Goal: Task Accomplishment & Management: Complete application form

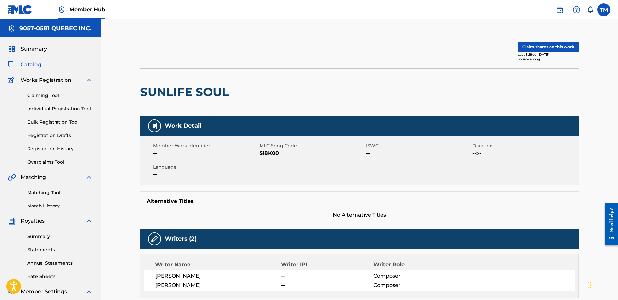
drag, startPoint x: 538, startPoint y: 47, endPoint x: 477, endPoint y: 34, distance: 62.3
click at [476, 34] on div "Claim shares on this work Last Edited: December 28, 2024 Source: eSong SUNLIFE …" at bounding box center [360, 255] width 518 height 472
click at [533, 45] on button "Claim shares on this work" at bounding box center [548, 47] width 61 height 10
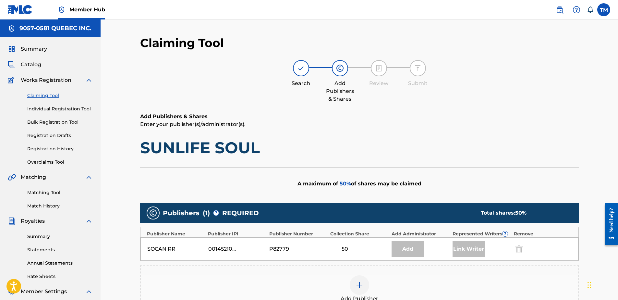
scroll to position [118, 0]
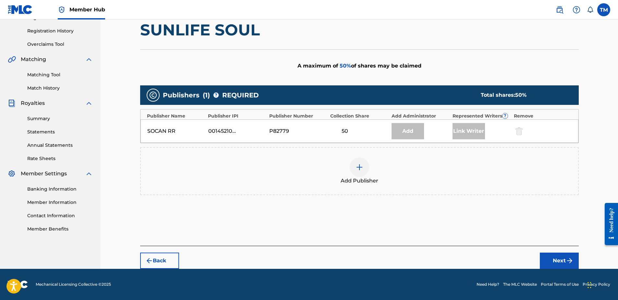
click at [357, 165] on img at bounding box center [360, 167] width 8 height 8
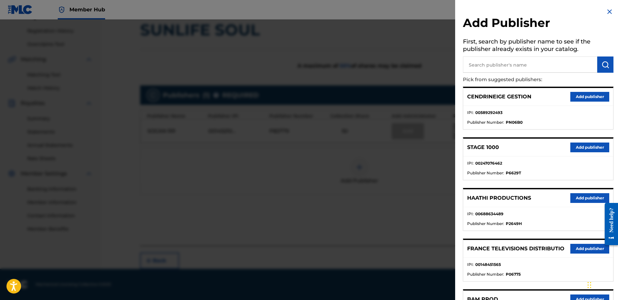
click at [500, 62] on input "text" at bounding box center [530, 64] width 134 height 16
type input "cir"
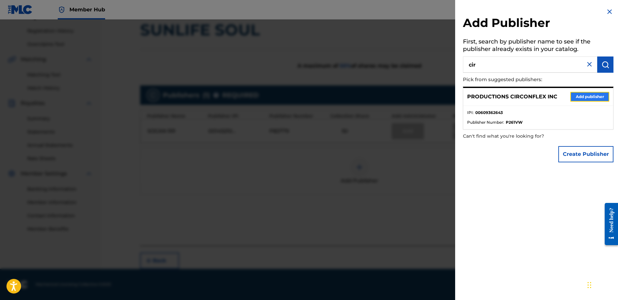
click at [581, 96] on button "Add publisher" at bounding box center [589, 97] width 39 height 10
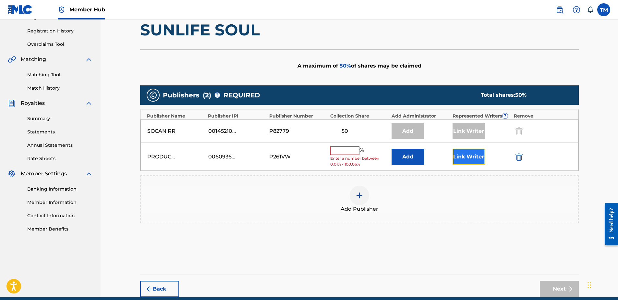
click at [475, 155] on button "Link Writer" at bounding box center [469, 157] width 32 height 16
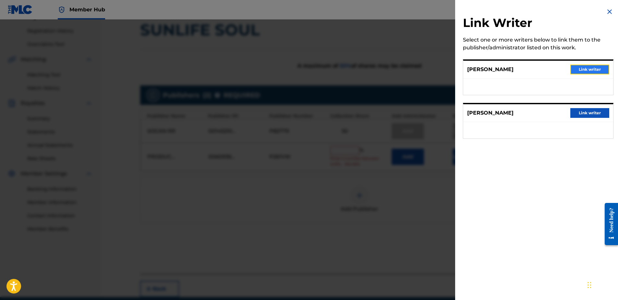
click at [587, 69] on button "Link writer" at bounding box center [589, 70] width 39 height 10
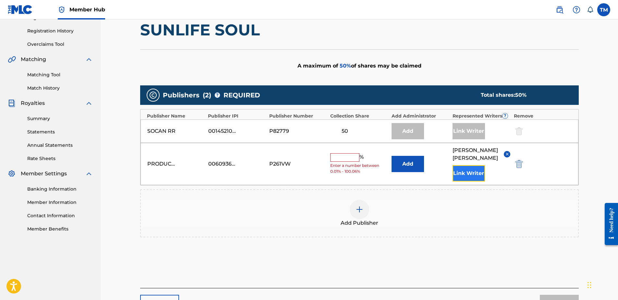
click at [473, 165] on button "Link Writer" at bounding box center [469, 173] width 32 height 16
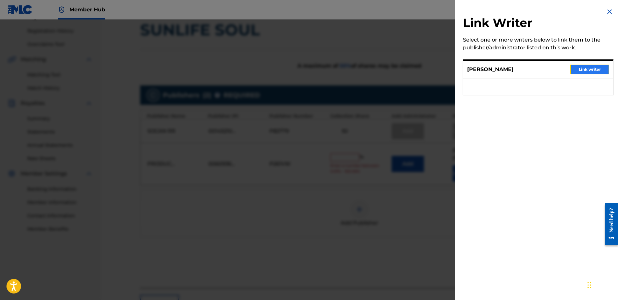
click at [575, 67] on button "Link writer" at bounding box center [589, 70] width 39 height 10
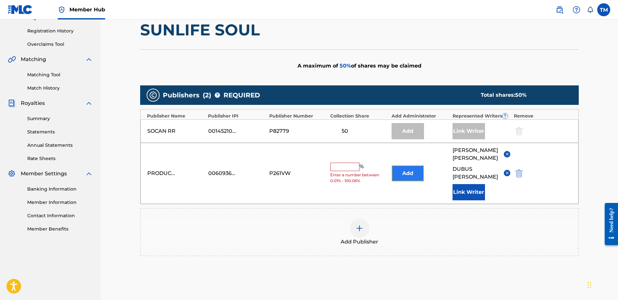
click at [416, 165] on button "Add" at bounding box center [408, 173] width 32 height 16
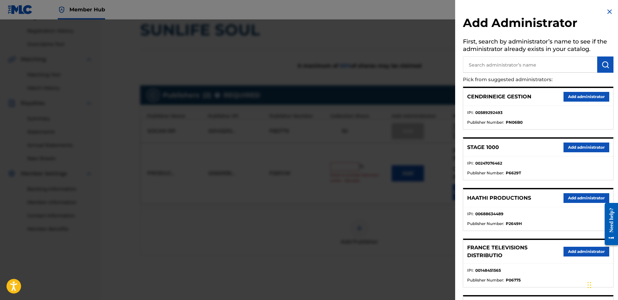
click at [510, 64] on input "text" at bounding box center [530, 64] width 134 height 16
type input "9057"
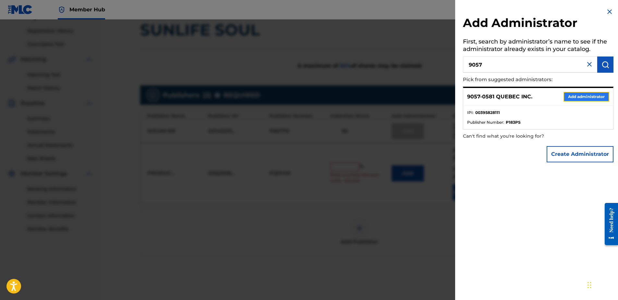
click at [572, 96] on button "Add administrator" at bounding box center [587, 97] width 46 height 10
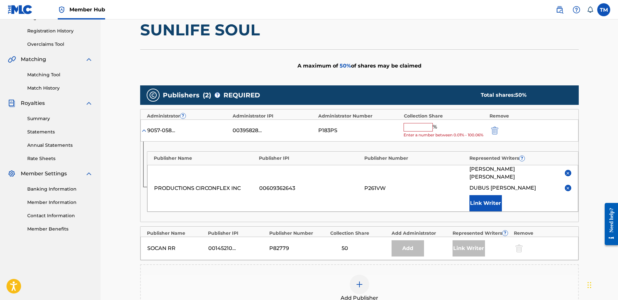
click at [413, 127] on input "text" at bounding box center [418, 127] width 29 height 8
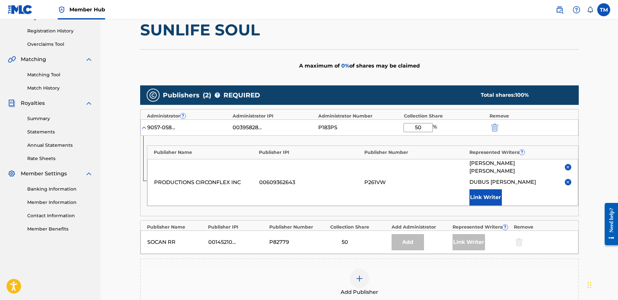
type input "50"
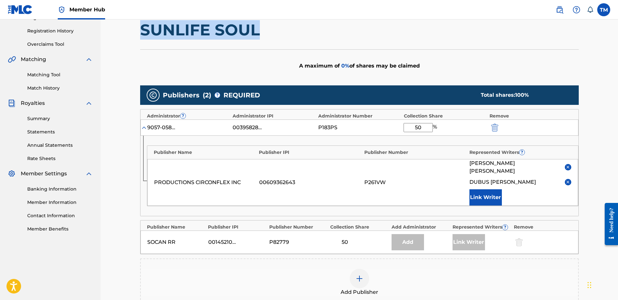
drag, startPoint x: 262, startPoint y: 31, endPoint x: 140, endPoint y: 35, distance: 122.1
click at [140, 35] on h1 "SUNLIFE SOUL" at bounding box center [359, 29] width 439 height 19
copy h1 "SUNLIFE SOUL"
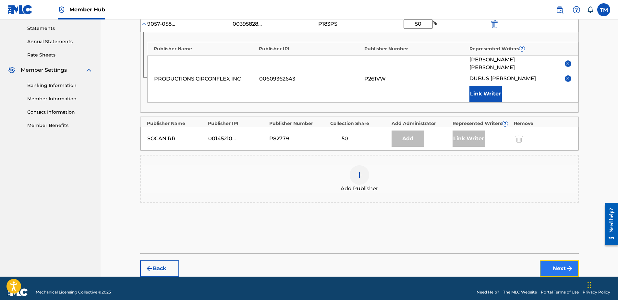
click at [558, 260] on button "Next" at bounding box center [559, 268] width 39 height 16
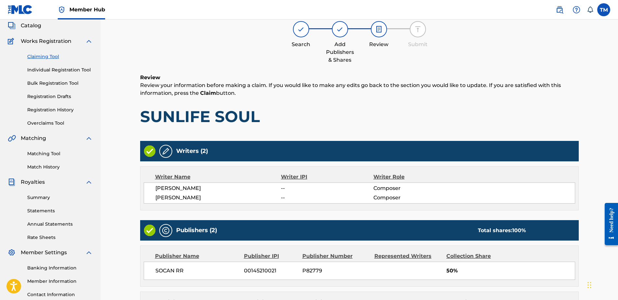
scroll to position [171, 0]
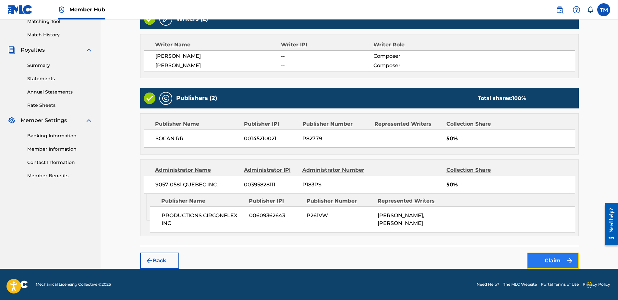
click at [557, 261] on button "Claim" at bounding box center [553, 260] width 52 height 16
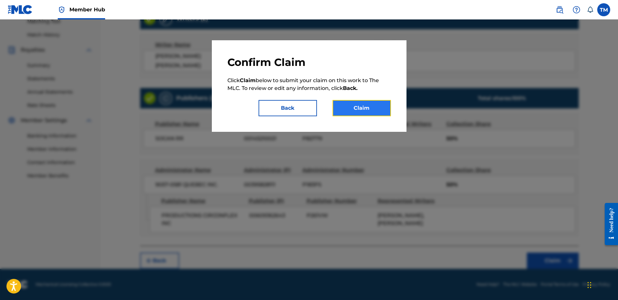
click at [354, 101] on button "Claim" at bounding box center [362, 108] width 58 height 16
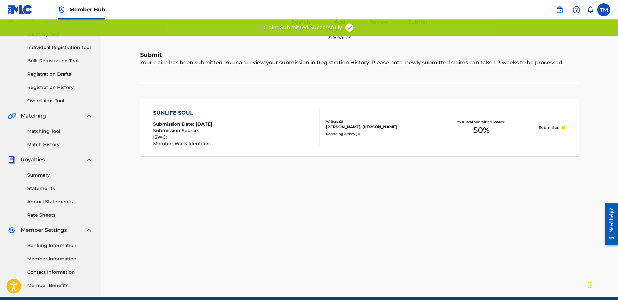
scroll to position [24, 0]
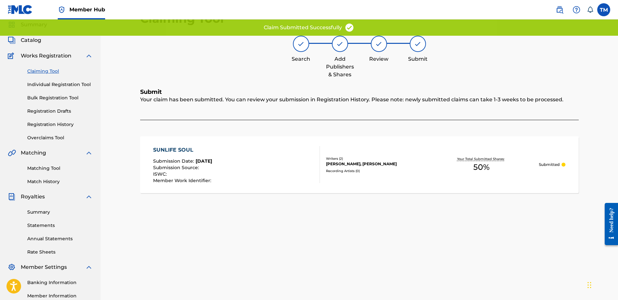
click at [175, 150] on div "SUNLIFE SOUL" at bounding box center [183, 150] width 60 height 8
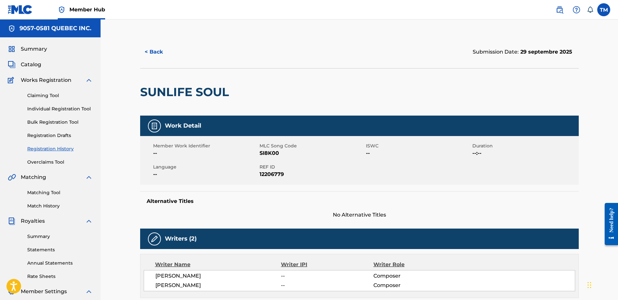
click at [272, 153] on span "SI8K00" at bounding box center [312, 153] width 105 height 8
copy span "SI8K00"
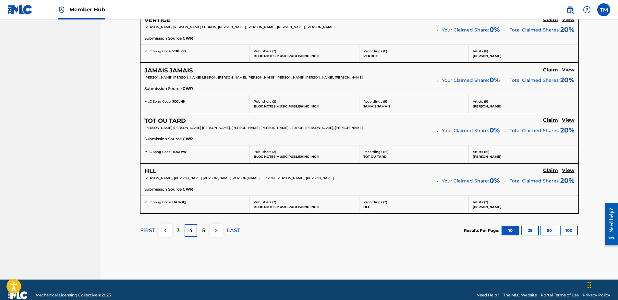
scroll to position [559, 0]
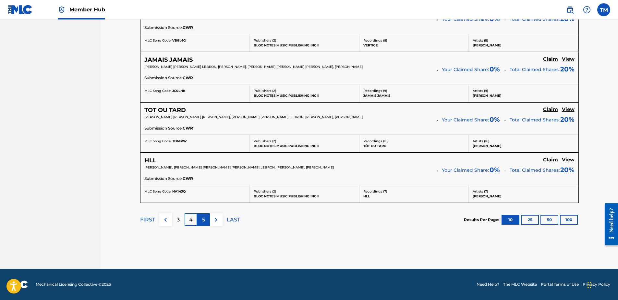
click at [202, 219] on p "5" at bounding box center [203, 220] width 3 height 8
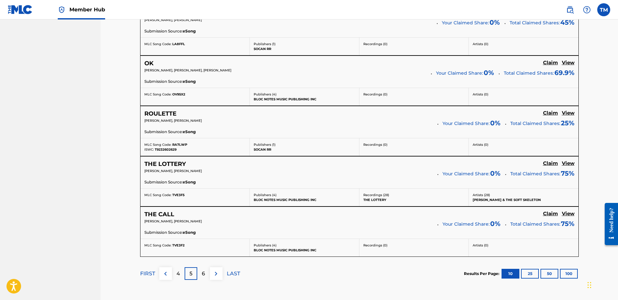
scroll to position [545, 0]
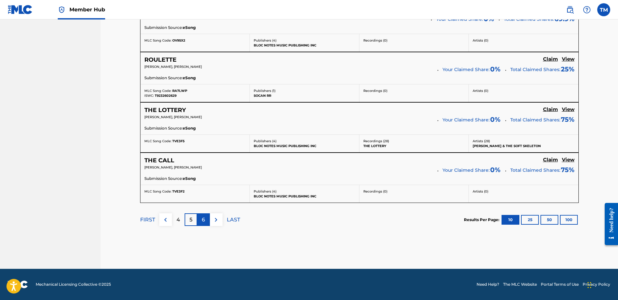
click at [202, 221] on p "6" at bounding box center [203, 220] width 3 height 8
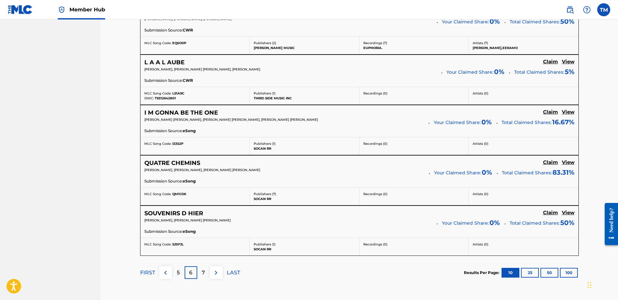
scroll to position [513, 0]
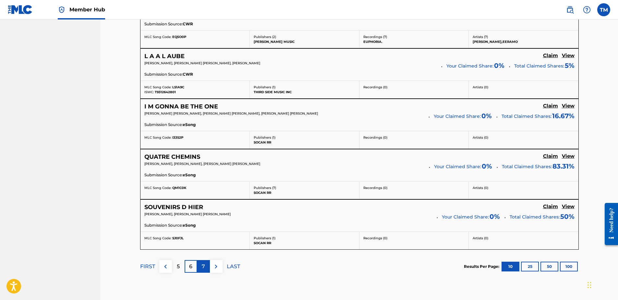
click at [203, 266] on p "7" at bounding box center [203, 267] width 3 height 8
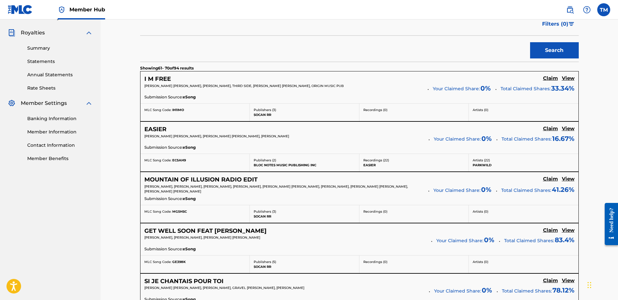
scroll to position [286, 0]
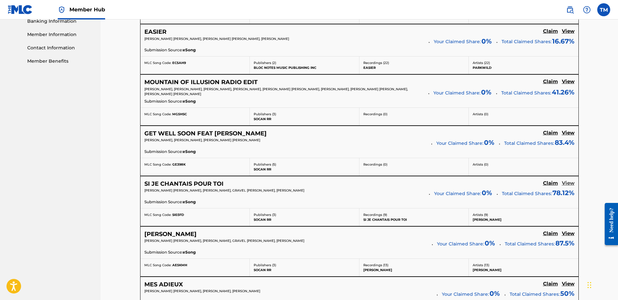
drag, startPoint x: 11, startPoint y: 6, endPoint x: 568, endPoint y: 183, distance: 583.8
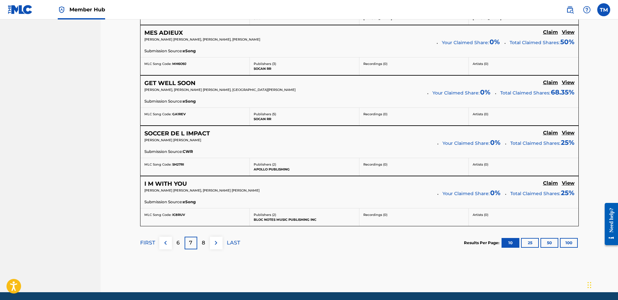
scroll to position [545, 0]
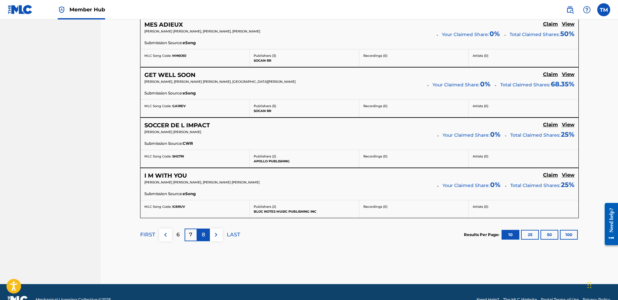
click at [201, 234] on div "8" at bounding box center [203, 234] width 13 height 13
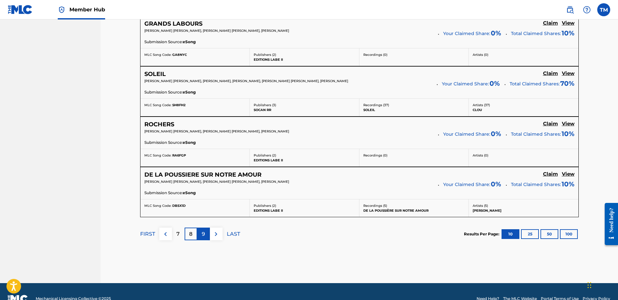
click at [205, 233] on div "9" at bounding box center [203, 233] width 13 height 13
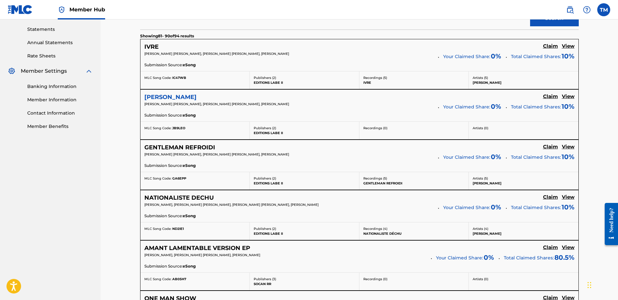
scroll to position [221, 0]
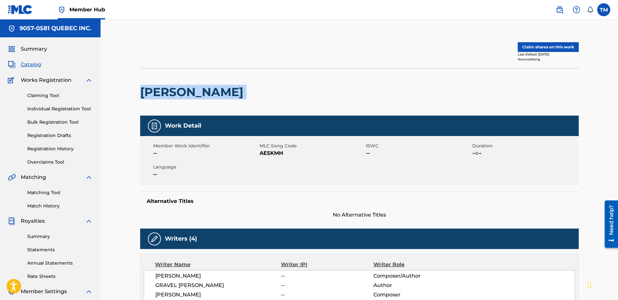
drag, startPoint x: 231, startPoint y: 93, endPoint x: 142, endPoint y: 99, distance: 89.1
click at [141, 99] on div "ANN PEEBLES" at bounding box center [359, 91] width 439 height 47
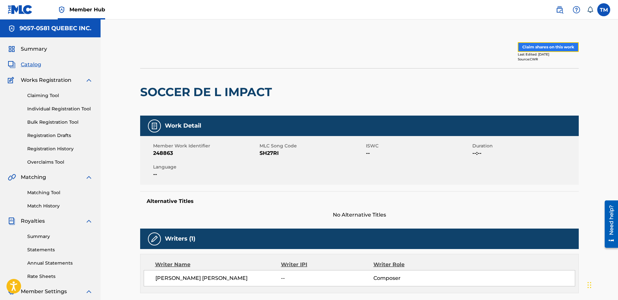
click at [536, 47] on button "Claim shares on this work" at bounding box center [548, 47] width 61 height 10
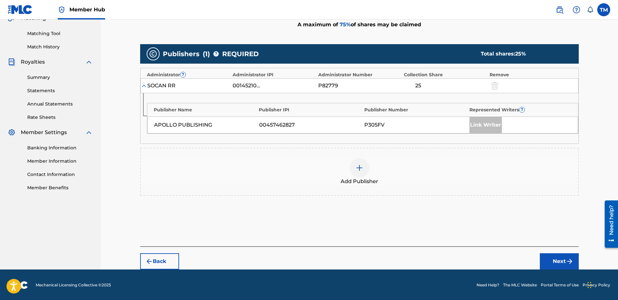
scroll to position [160, 0]
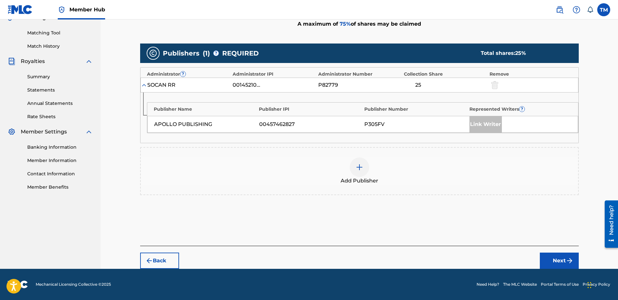
click at [359, 168] on img at bounding box center [360, 167] width 8 height 8
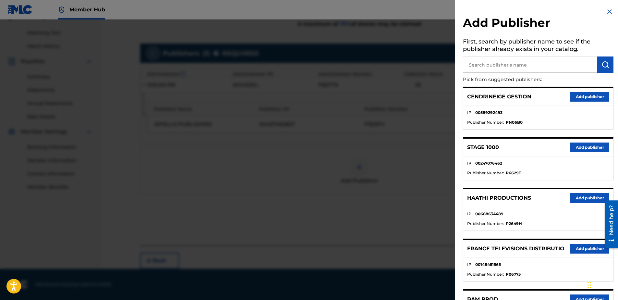
click at [483, 64] on input "text" at bounding box center [530, 64] width 134 height 16
type input "lamajeure"
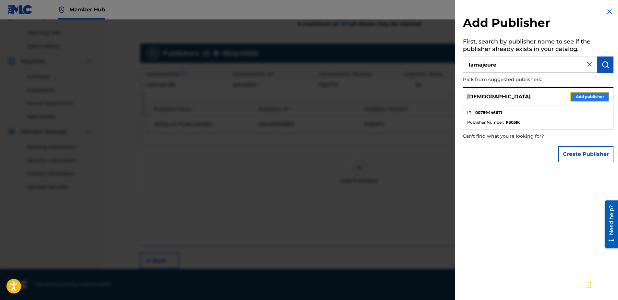
click at [580, 94] on button "Add publisher" at bounding box center [589, 97] width 39 height 10
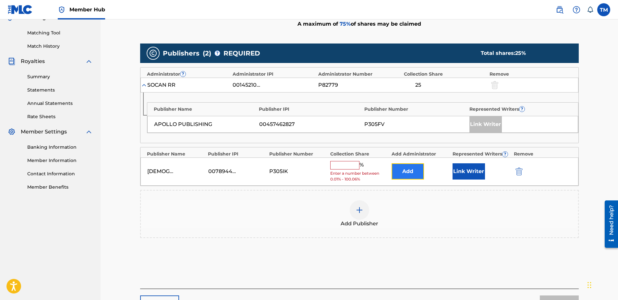
click at [402, 170] on button "Add" at bounding box center [408, 171] width 32 height 16
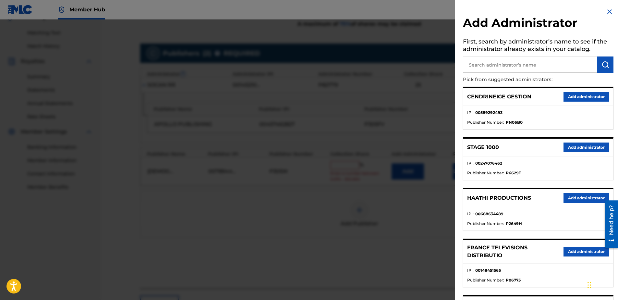
click at [496, 62] on input "text" at bounding box center [530, 64] width 134 height 16
type input "9057"
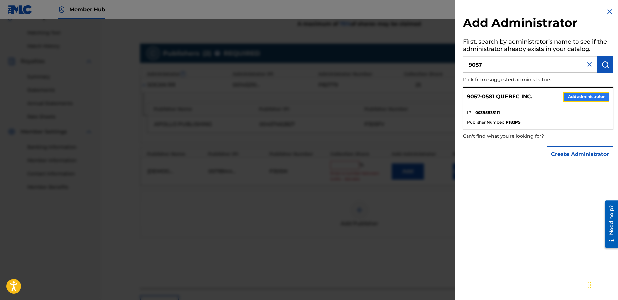
click at [572, 96] on button "Add administrator" at bounding box center [587, 97] width 46 height 10
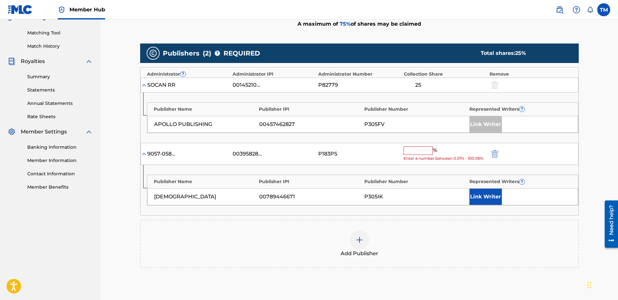
click at [423, 151] on input "text" at bounding box center [418, 150] width 29 height 8
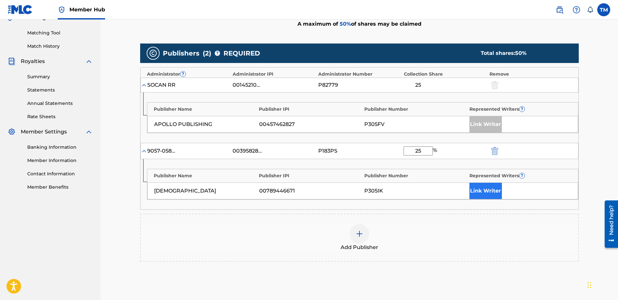
type input "25"
click at [483, 188] on button "Link Writer" at bounding box center [486, 191] width 32 height 16
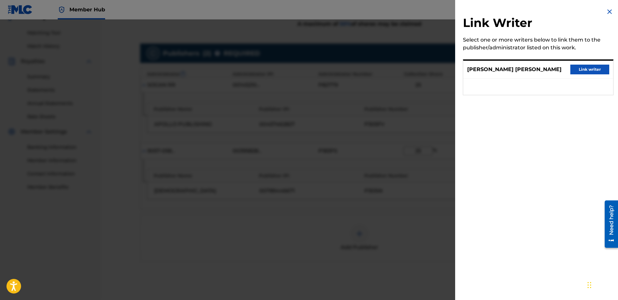
click at [608, 13] on img at bounding box center [610, 12] width 8 height 8
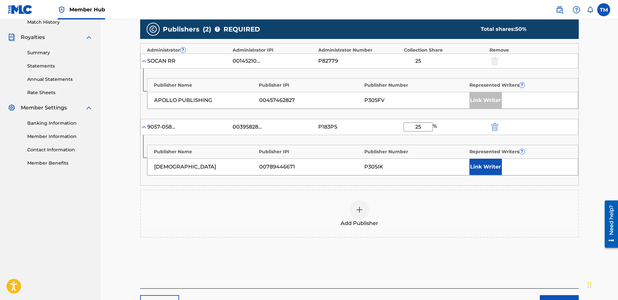
scroll to position [194, 0]
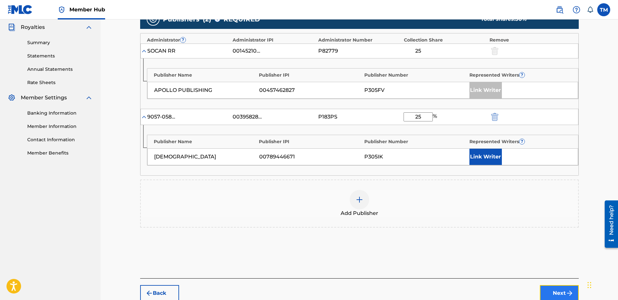
click at [558, 293] on button "Next" at bounding box center [559, 293] width 39 height 16
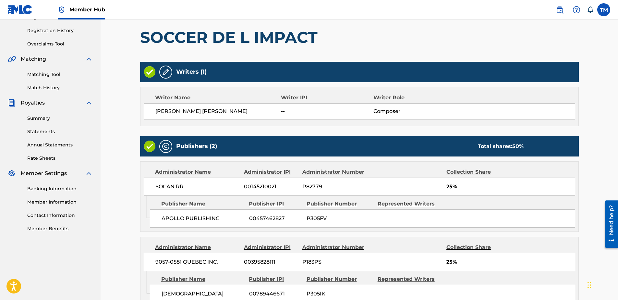
scroll to position [189, 0]
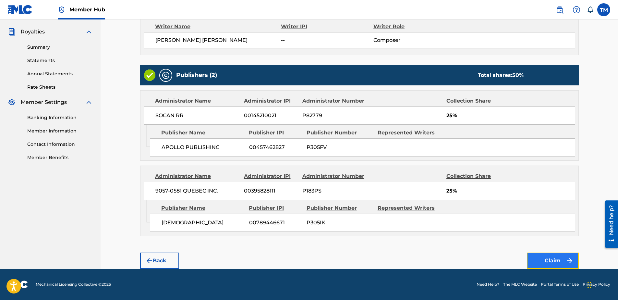
click at [558, 261] on button "Claim" at bounding box center [553, 260] width 52 height 16
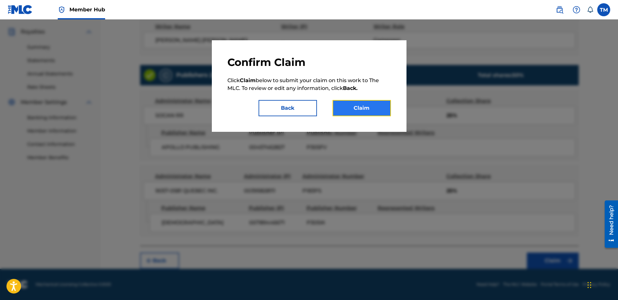
click at [363, 108] on button "Claim" at bounding box center [362, 108] width 58 height 16
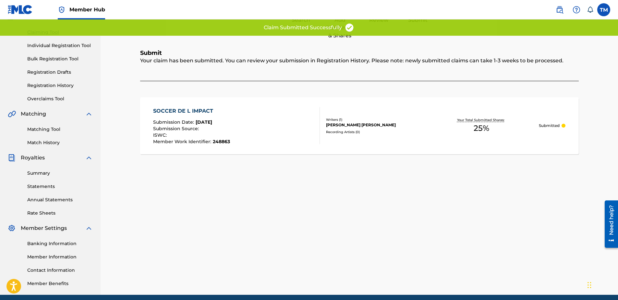
scroll to position [24, 0]
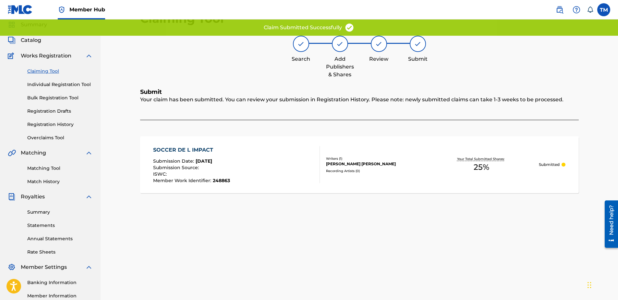
click at [200, 149] on div "SOCCER DE L IMPACT" at bounding box center [191, 150] width 77 height 8
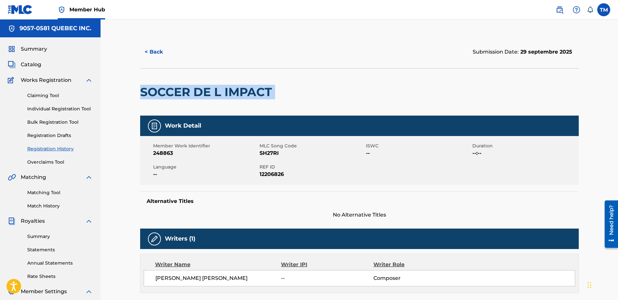
drag, startPoint x: 276, startPoint y: 91, endPoint x: 137, endPoint y: 98, distance: 138.7
click at [137, 98] on div "< Back Submission Date: 29 septembre 2025 SOCCER DE L IMPACT Work Detail Member…" at bounding box center [359, 256] width 454 height 440
copy div "SOCCER DE L IMPACT"
click at [268, 152] on span "SH27RI" at bounding box center [312, 153] width 105 height 8
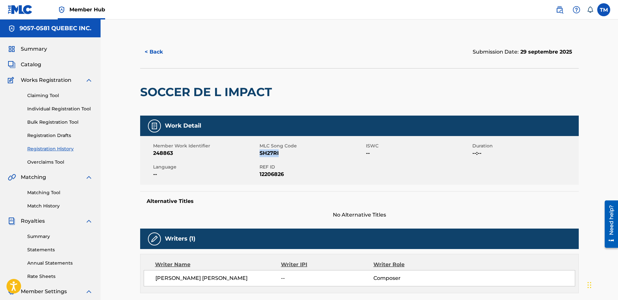
click at [268, 152] on span "SH27RI" at bounding box center [312, 153] width 105 height 8
copy span "SH27RI"
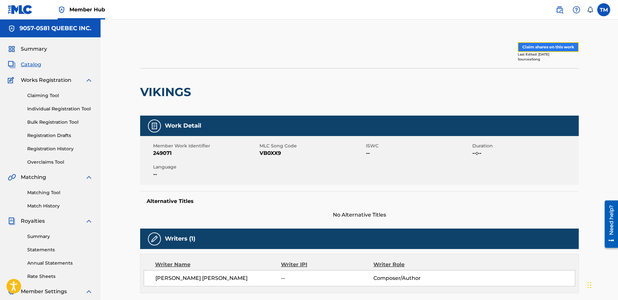
click at [536, 49] on button "Claim shares on this work" at bounding box center [548, 47] width 61 height 10
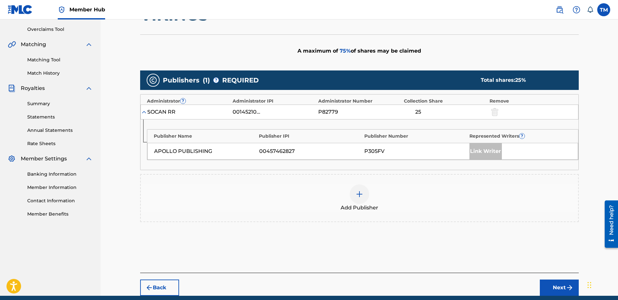
scroll to position [160, 0]
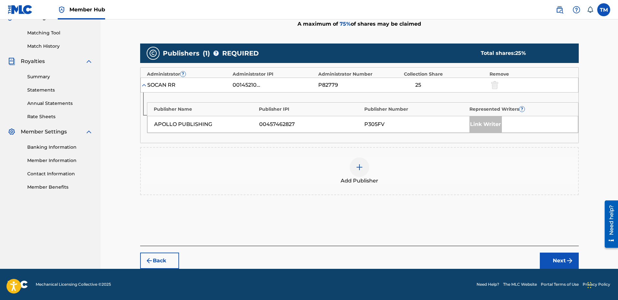
click at [358, 166] on img at bounding box center [360, 167] width 8 height 8
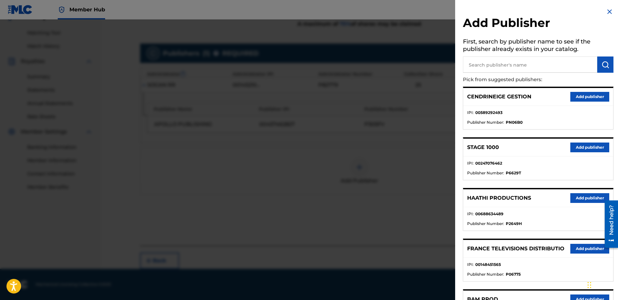
click at [496, 65] on input "text" at bounding box center [530, 64] width 134 height 16
type input "lamajeure"
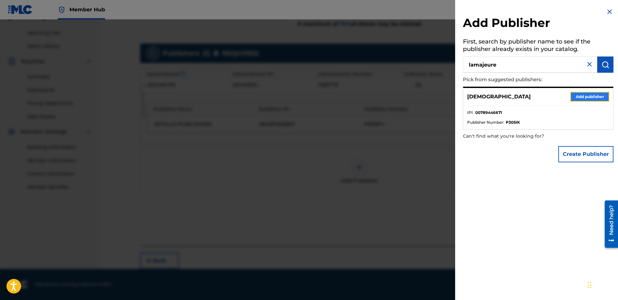
click at [588, 98] on button "Add publisher" at bounding box center [589, 97] width 39 height 10
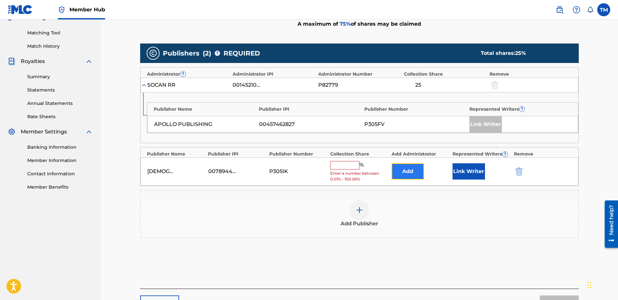
click at [408, 169] on button "Add" at bounding box center [408, 171] width 32 height 16
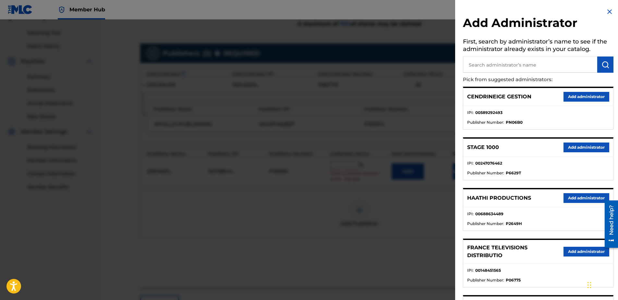
click at [513, 63] on input "text" at bounding box center [530, 64] width 134 height 16
type input "9057"
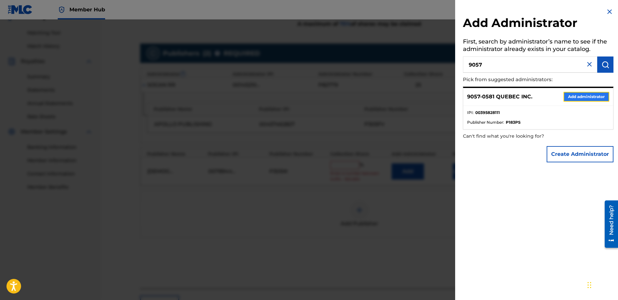
click at [572, 95] on button "Add administrator" at bounding box center [587, 97] width 46 height 10
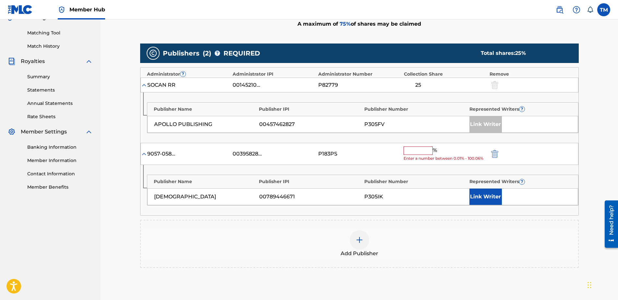
click at [415, 152] on input "text" at bounding box center [418, 150] width 29 height 8
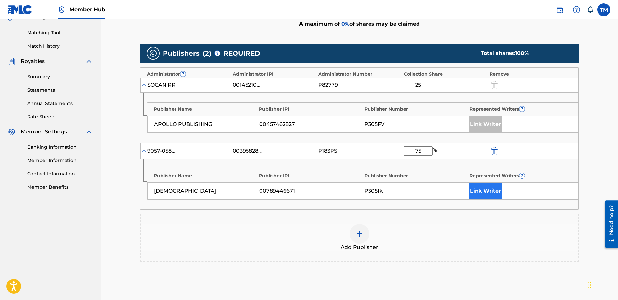
type input "75"
click at [492, 189] on button "Link Writer" at bounding box center [486, 191] width 32 height 16
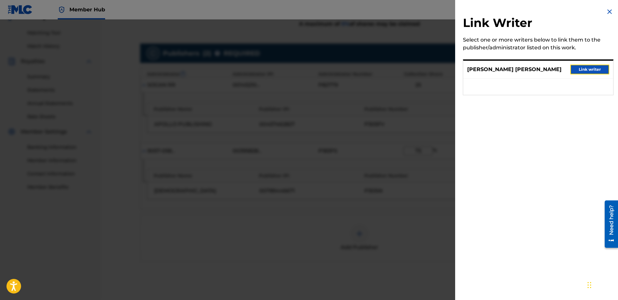
drag, startPoint x: 583, startPoint y: 70, endPoint x: 513, endPoint y: 56, distance: 71.6
click at [581, 69] on button "Link writer" at bounding box center [589, 70] width 39 height 10
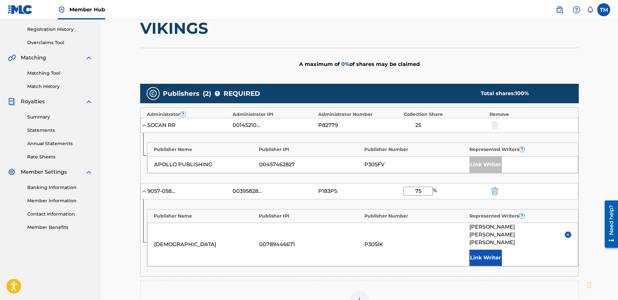
scroll to position [62, 0]
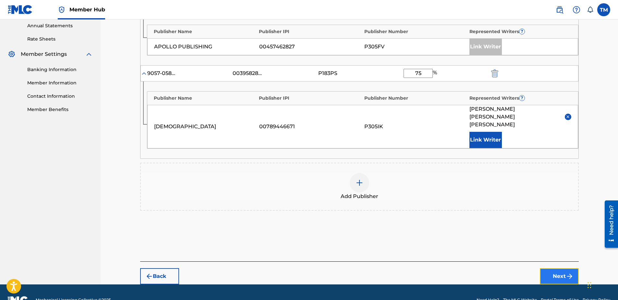
click at [558, 268] on button "Next" at bounding box center [559, 276] width 39 height 16
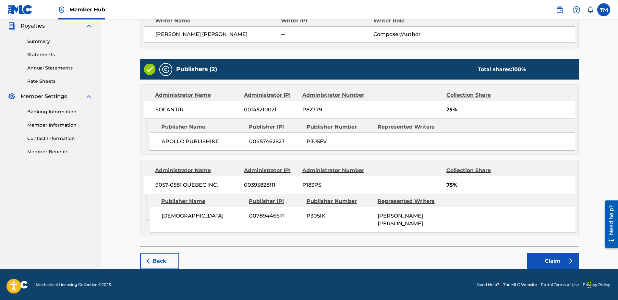
scroll to position [195, 0]
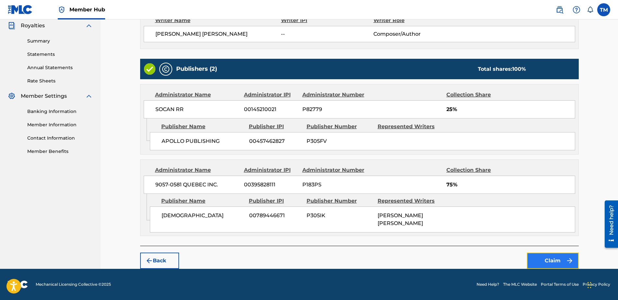
click at [542, 261] on button "Claim" at bounding box center [553, 260] width 52 height 16
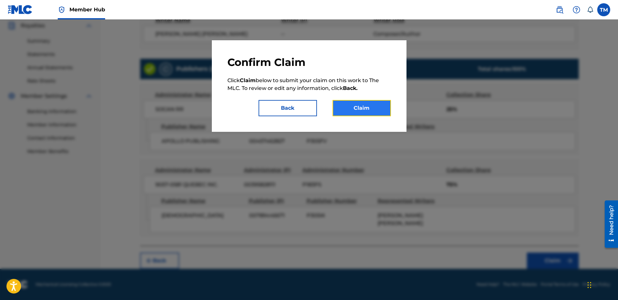
click at [361, 109] on button "Claim" at bounding box center [362, 108] width 58 height 16
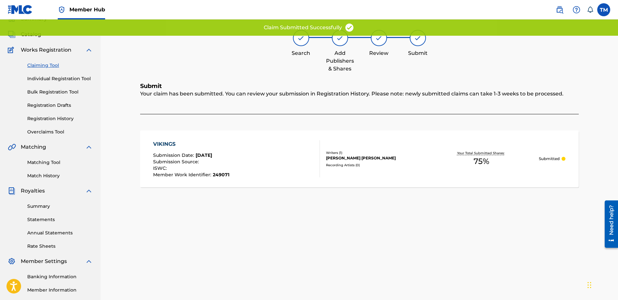
scroll to position [24, 0]
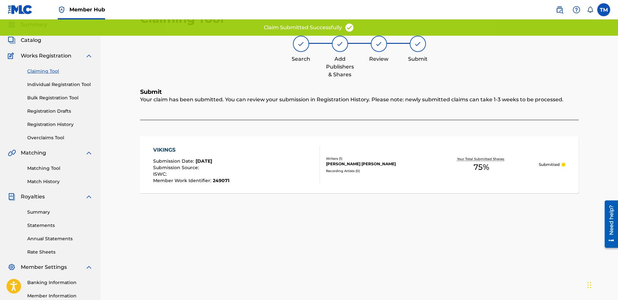
drag, startPoint x: 164, startPoint y: 148, endPoint x: 171, endPoint y: 151, distance: 8.1
click at [164, 148] on div "VIKINGS" at bounding box center [191, 150] width 76 height 8
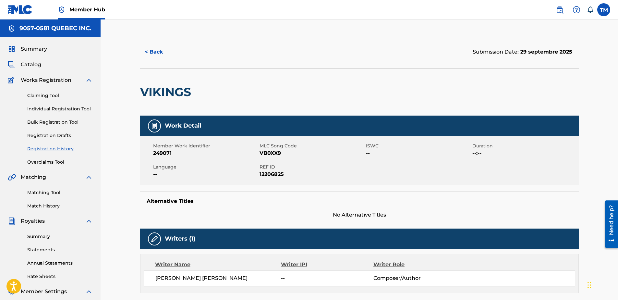
click at [269, 152] on span "VB0XX9" at bounding box center [312, 153] width 105 height 8
copy span "VB0XX9"
drag, startPoint x: 464, startPoint y: 25, endPoint x: 484, endPoint y: 14, distance: 22.8
click at [464, 25] on div "< Back Submission Date: 29 septembre 2025 VIKINGS Work Detail Member Work Ident…" at bounding box center [360, 250] width 518 height 462
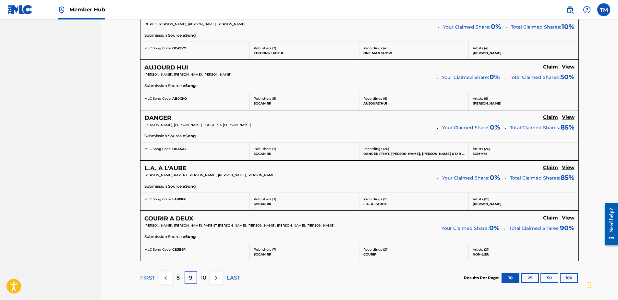
scroll to position [513, 0]
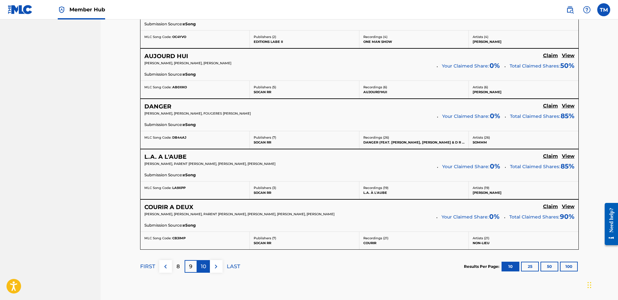
click at [203, 266] on p "10" at bounding box center [204, 267] width 6 height 8
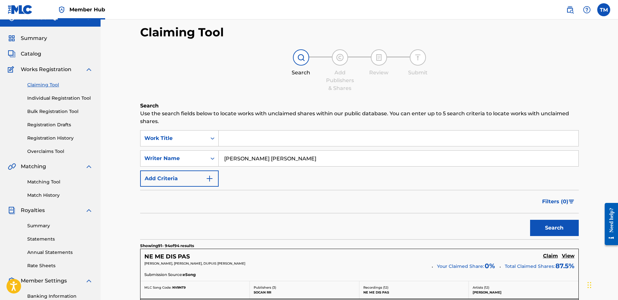
scroll to position [0, 0]
